Goal: Information Seeking & Learning: Learn about a topic

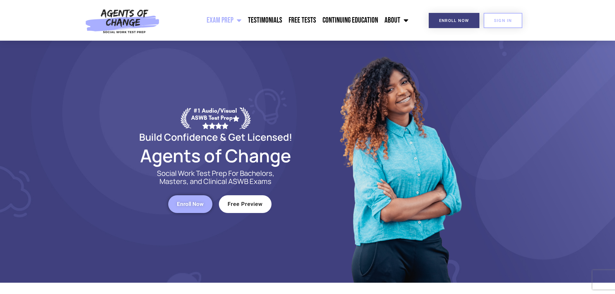
click at [348, 5] on div "Exam Prep BSW Exam Prep: ASWB Bachelors Level Exam LMSW Exam Prep: ASWB Masters…" at bounding box center [287, 20] width 248 height 41
click at [348, 17] on link "Continuing Education" at bounding box center [350, 20] width 62 height 16
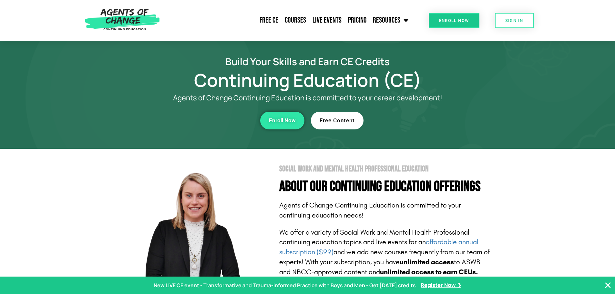
click at [347, 120] on span "Free Content" at bounding box center [336, 120] width 35 height 5
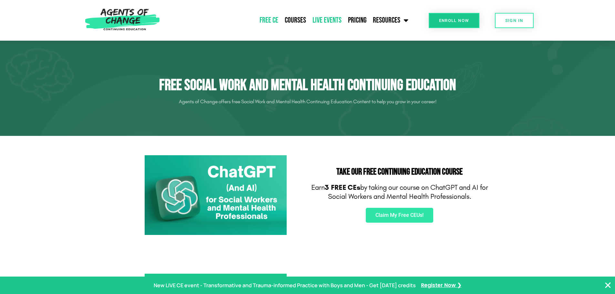
click at [326, 17] on link "Live Events" at bounding box center [326, 20] width 35 height 16
